Goal: Task Accomplishment & Management: Complete application form

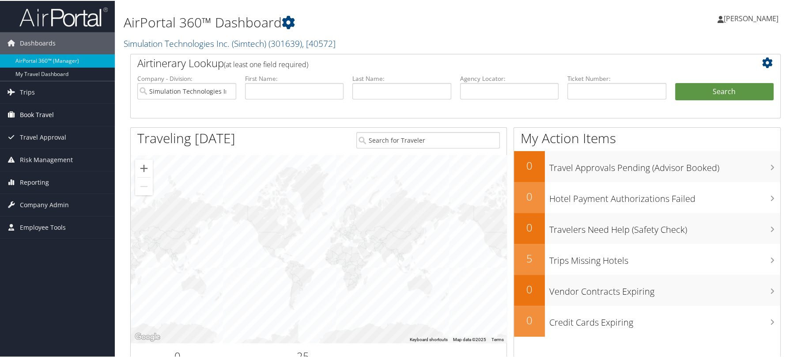
click at [44, 112] on span "Book Travel" at bounding box center [37, 114] width 34 height 22
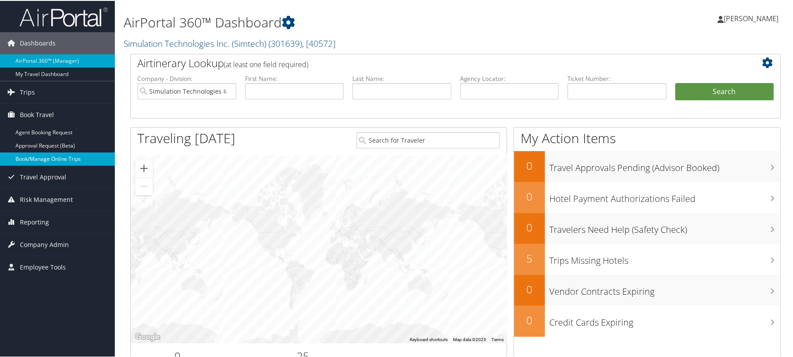
click at [46, 158] on link "Book/Manage Online Trips" at bounding box center [57, 158] width 115 height 13
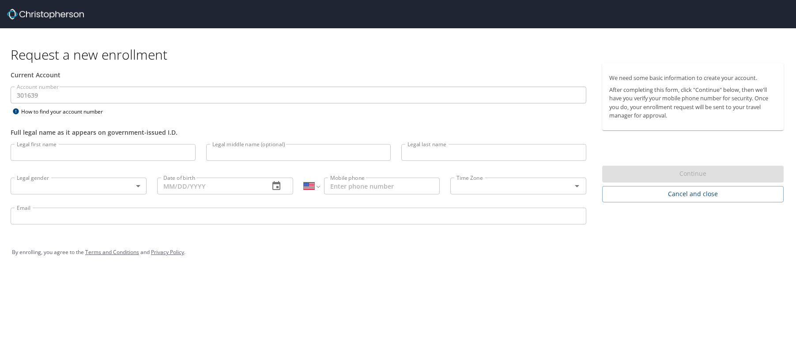
select select "US"
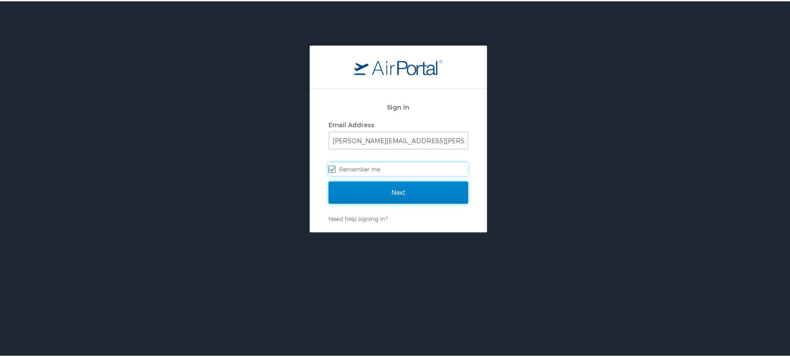
click at [412, 191] on input "Next" at bounding box center [399, 191] width 140 height 22
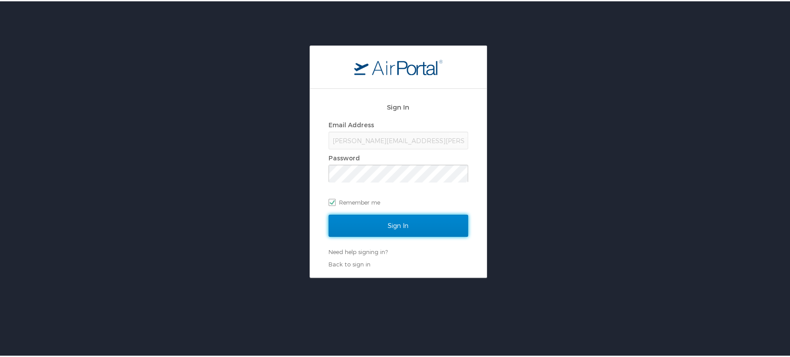
click at [404, 221] on input "Sign In" at bounding box center [399, 224] width 140 height 22
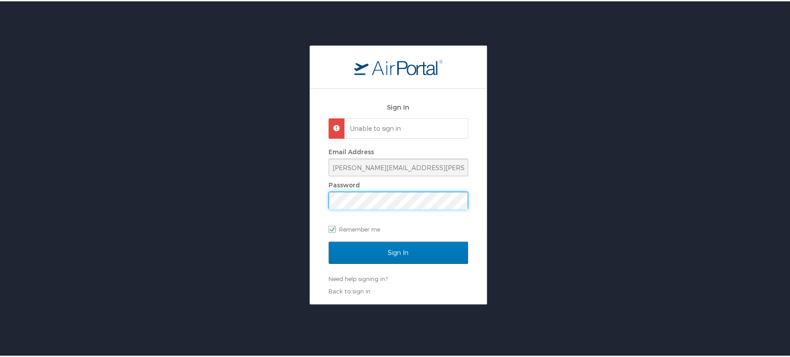
click at [325, 201] on div "Sign In Unable to sign in Email Address tammy.scott@simtechinc.com Password Rem…" at bounding box center [398, 194] width 177 height 215
click at [329, 240] on input "Sign In" at bounding box center [399, 251] width 140 height 22
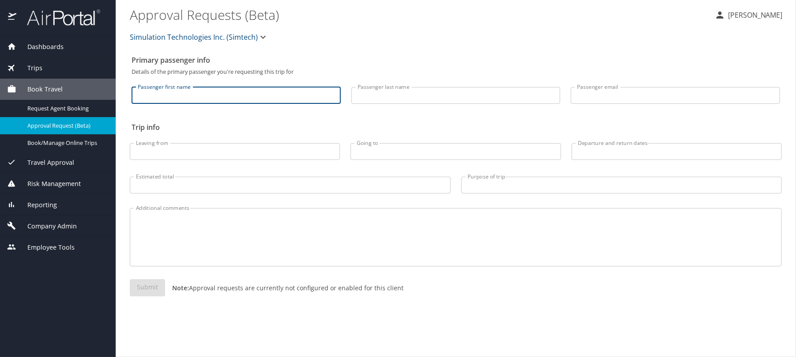
click at [246, 98] on input "Passenger first name" at bounding box center [236, 95] width 209 height 17
type input "Joshua"
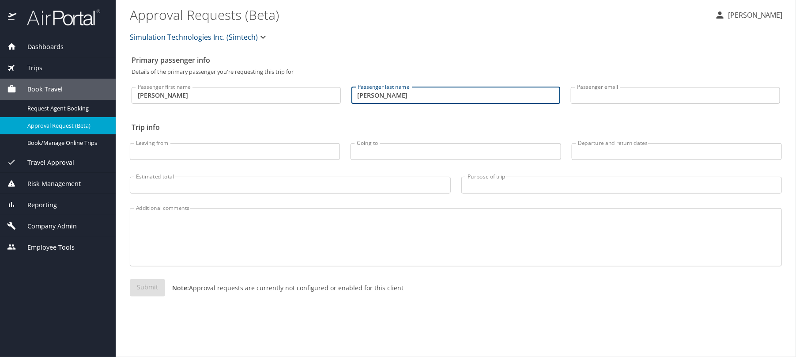
type input "Nichols"
click at [592, 91] on input "Passenger email" at bounding box center [675, 95] width 209 height 17
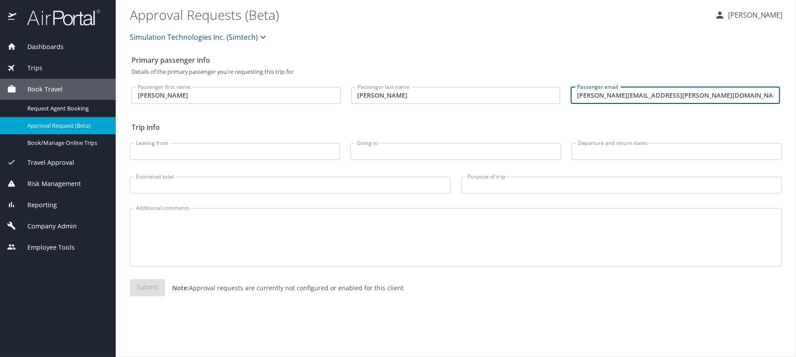
type input "joshua.nichols@simtechinc.com"
click at [65, 224] on span "Company Admin" at bounding box center [46, 226] width 61 height 10
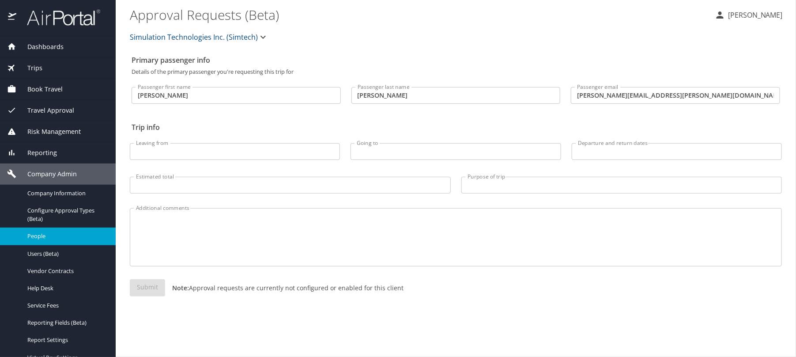
click at [55, 241] on link "People" at bounding box center [58, 236] width 116 height 17
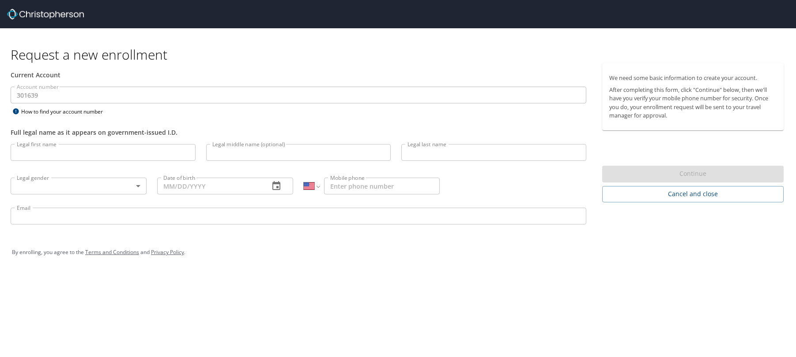
select select "US"
click at [120, 156] on input "Legal first name" at bounding box center [103, 152] width 185 height 17
type input "Joshua"
type input "N"
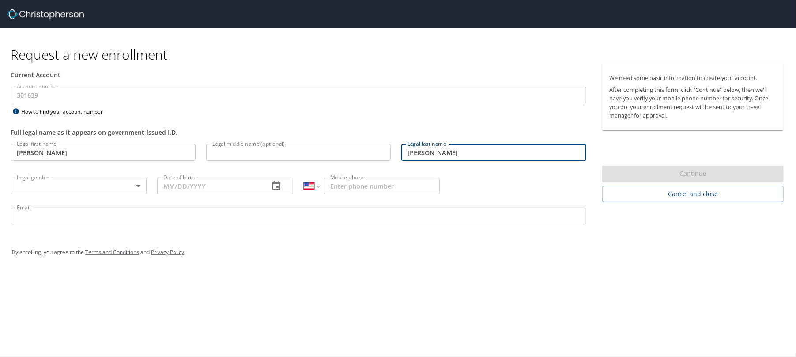
type input "Nichols"
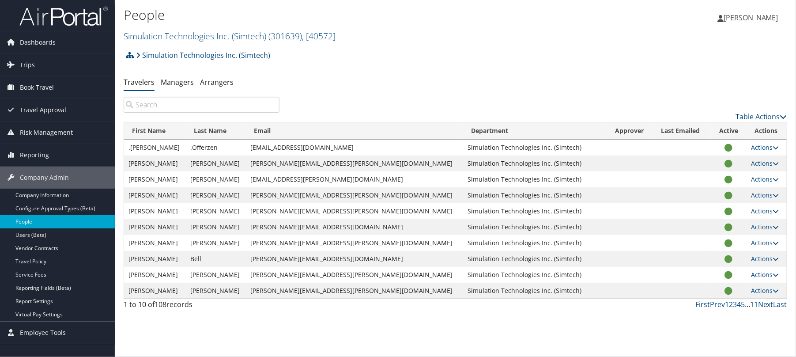
click at [159, 103] on input "search" at bounding box center [202, 105] width 156 height 16
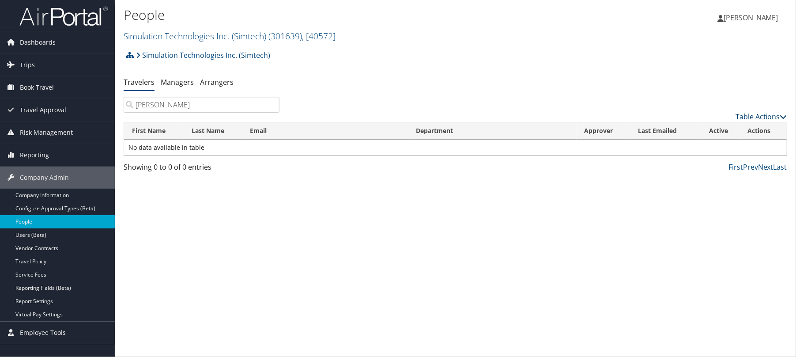
type input "[PERSON_NAME]"
click at [753, 118] on link "Table Actions" at bounding box center [762, 117] width 52 height 10
click at [595, 222] on div at bounding box center [398, 178] width 796 height 357
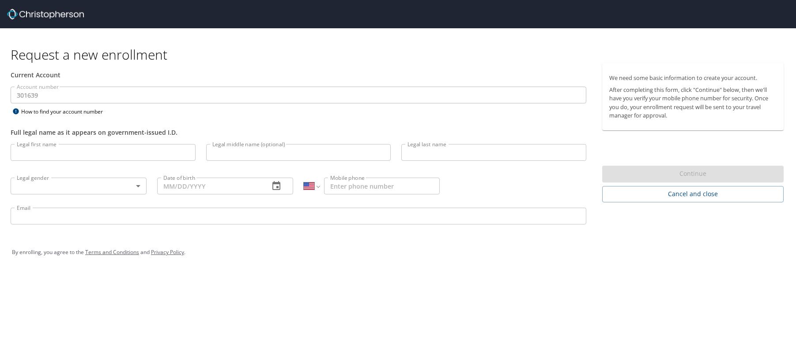
select select "US"
click at [110, 149] on input "Legal first name" at bounding box center [103, 152] width 185 height 17
type input "[PERSON_NAME]"
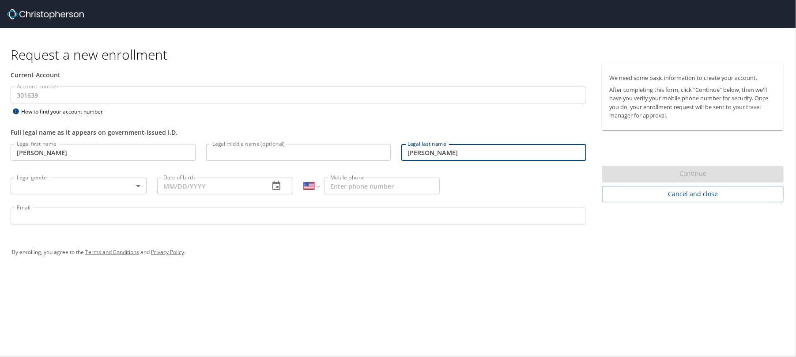
type input "[PERSON_NAME]"
click at [38, 188] on body "Request a new enrollment Current Account Account number 301639 Account number H…" at bounding box center [398, 178] width 796 height 357
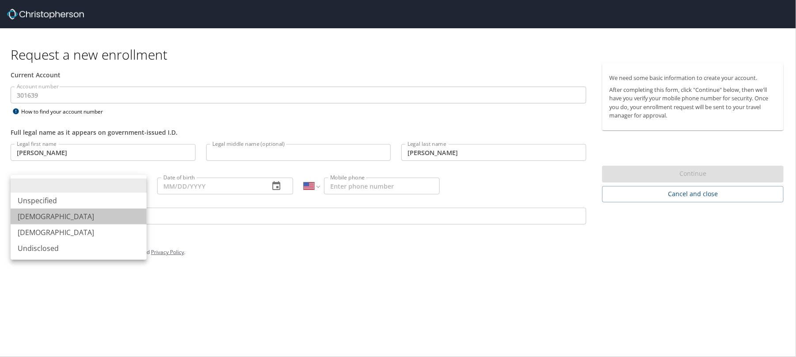
click at [38, 216] on li "[DEMOGRAPHIC_DATA]" at bounding box center [79, 217] width 136 height 16
type input "[DEMOGRAPHIC_DATA]"
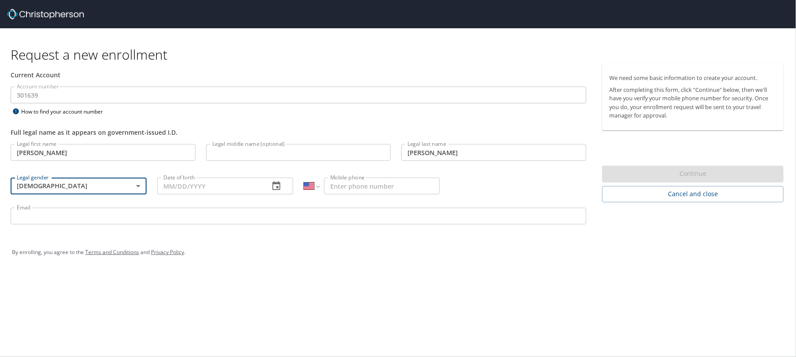
click at [274, 185] on icon "button" at bounding box center [276, 186] width 11 height 11
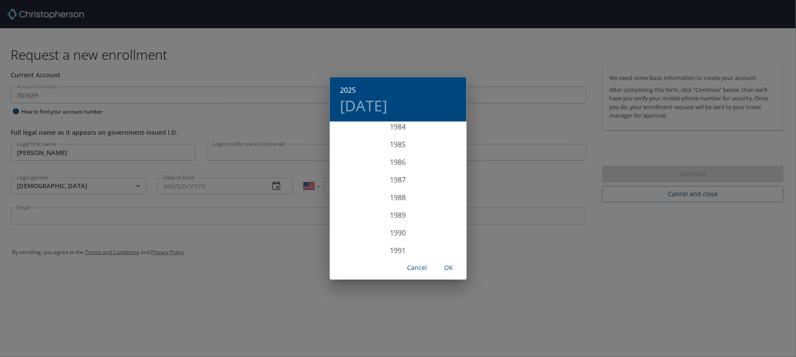
scroll to position [1510, 0]
click at [394, 161] on div "1986" at bounding box center [398, 159] width 137 height 18
click at [434, 204] on div "Sep" at bounding box center [444, 205] width 46 height 33
click at [411, 184] on span "11" at bounding box center [416, 185] width 16 height 6
click at [450, 268] on span "OK" at bounding box center [449, 267] width 21 height 11
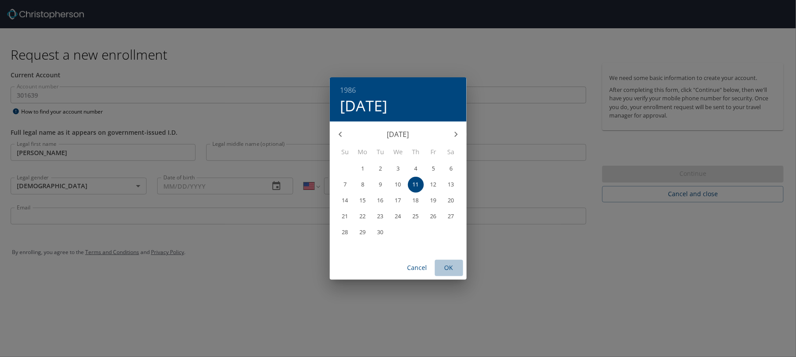
type input "[DATE]"
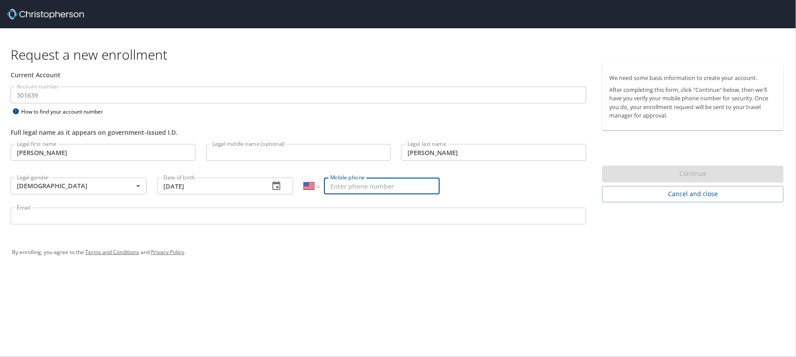
paste input "[PHONE_NUMBER]"
type input "[PHONE_NUMBER]"
click at [190, 220] on input "Email" at bounding box center [299, 216] width 576 height 17
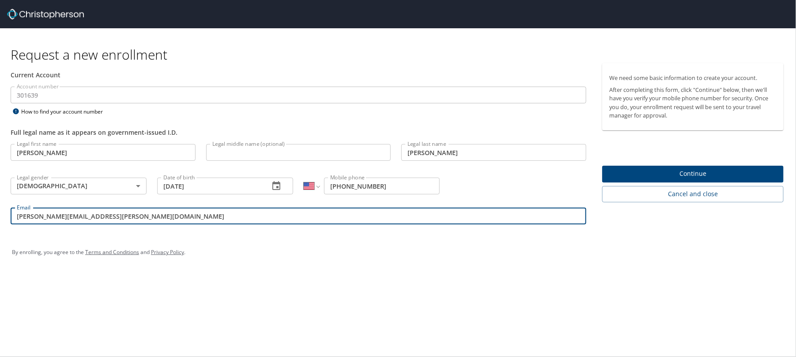
type input "[PERSON_NAME][EMAIL_ADDRESS][PERSON_NAME][DOMAIN_NAME]"
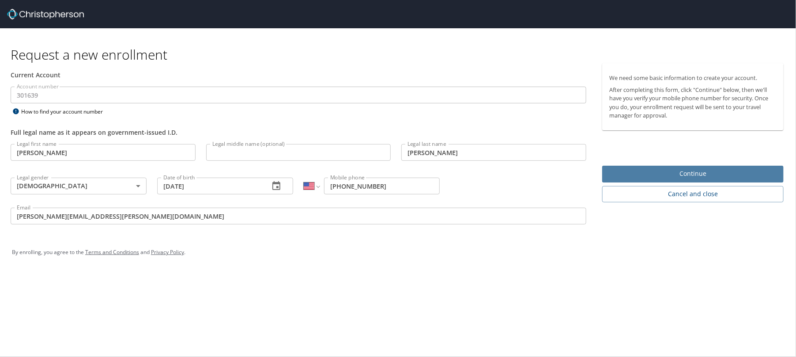
click at [651, 171] on span "Continue" at bounding box center [693, 173] width 167 height 11
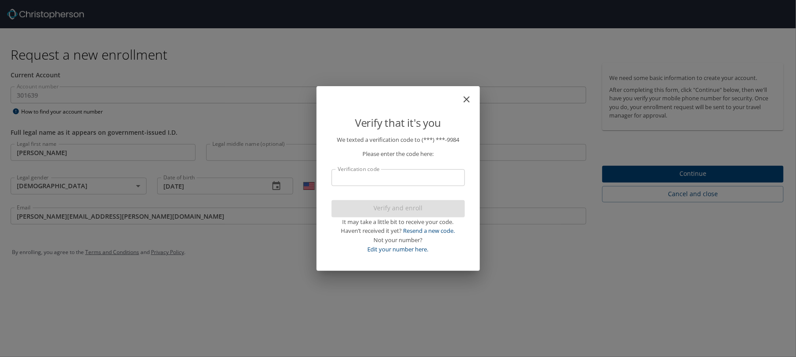
click at [469, 98] on icon "close" at bounding box center [467, 99] width 11 height 11
